Goal: Find specific page/section: Find specific page/section

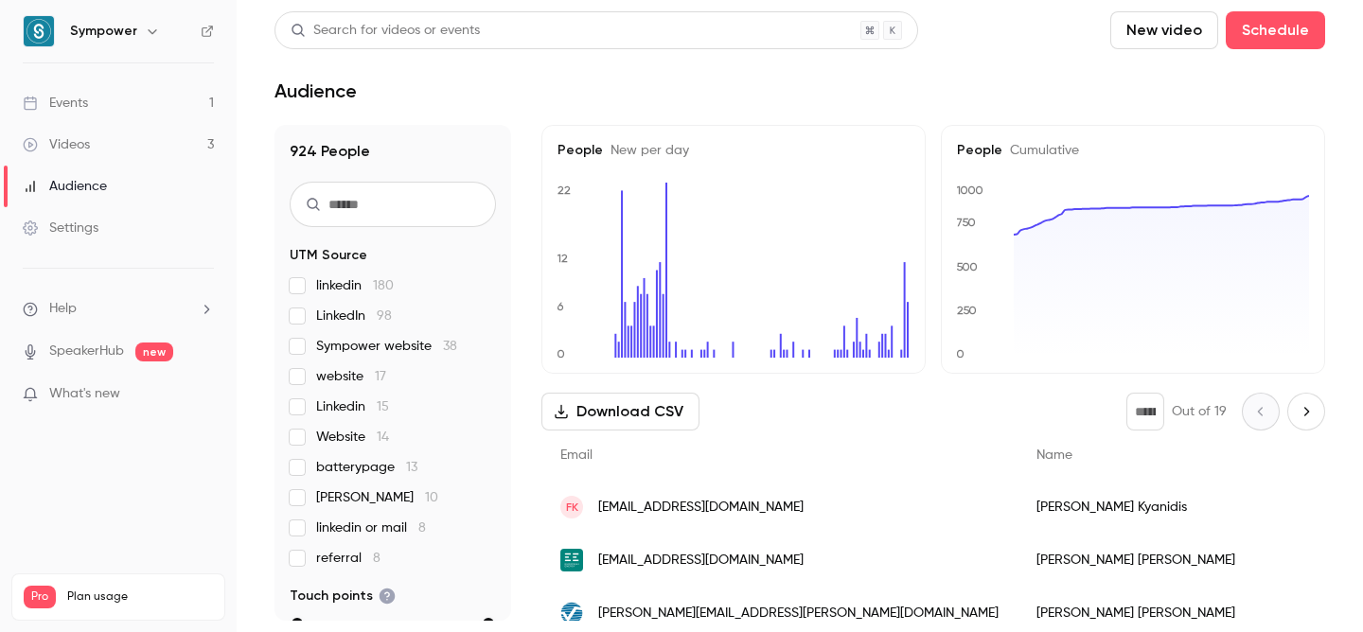
click at [163, 98] on link "Events 1" at bounding box center [118, 103] width 237 height 42
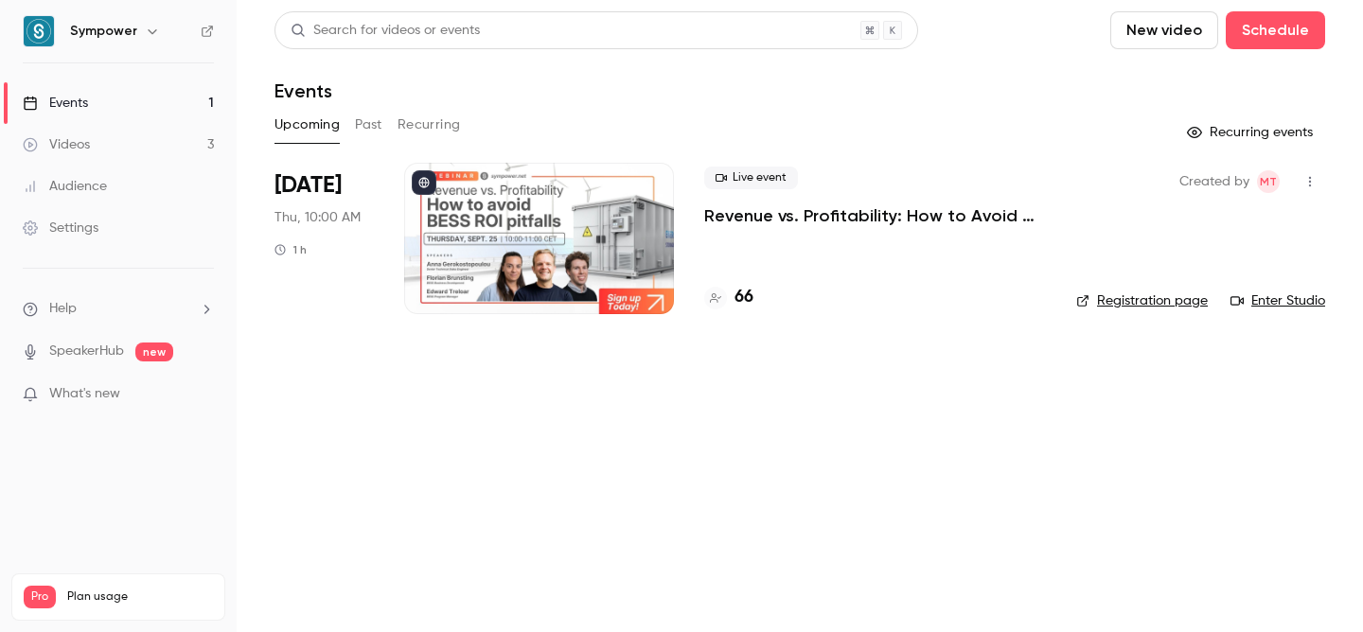
click at [828, 216] on p "Revenue vs. Profitability: How to Avoid [PERSON_NAME] ROI Pitfalls" at bounding box center [875, 215] width 342 height 23
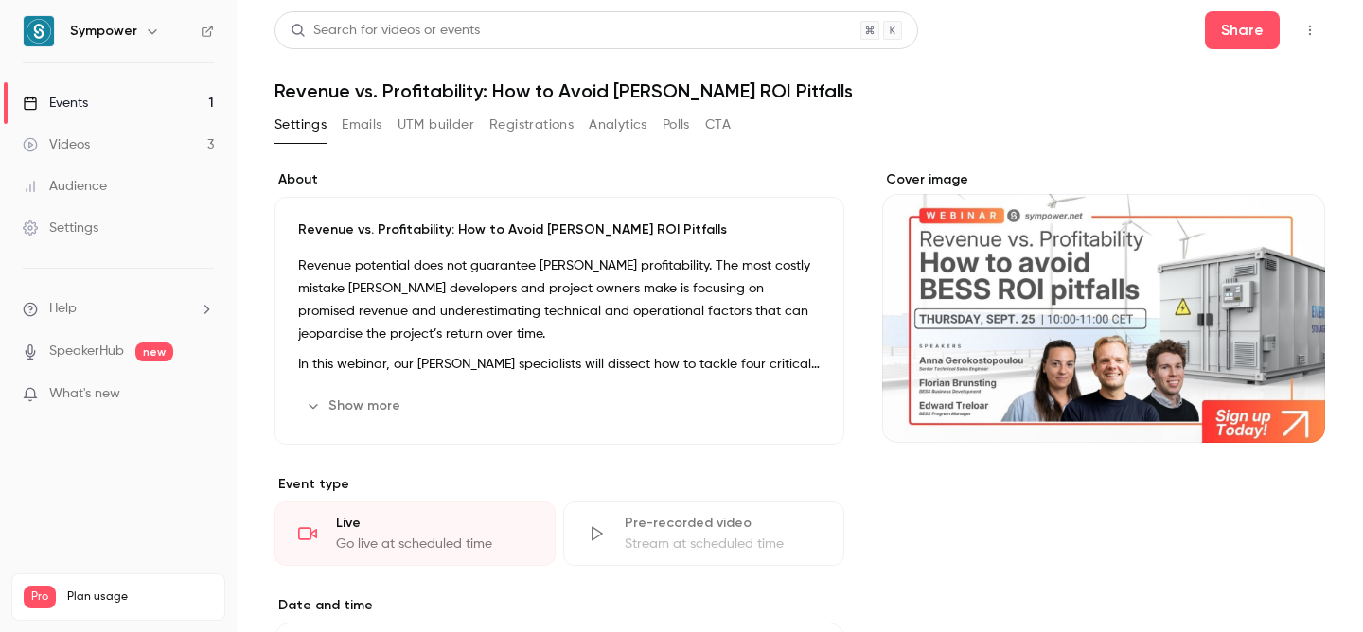
click at [504, 129] on button "Registrations" at bounding box center [531, 125] width 84 height 30
